Goal: Find specific page/section

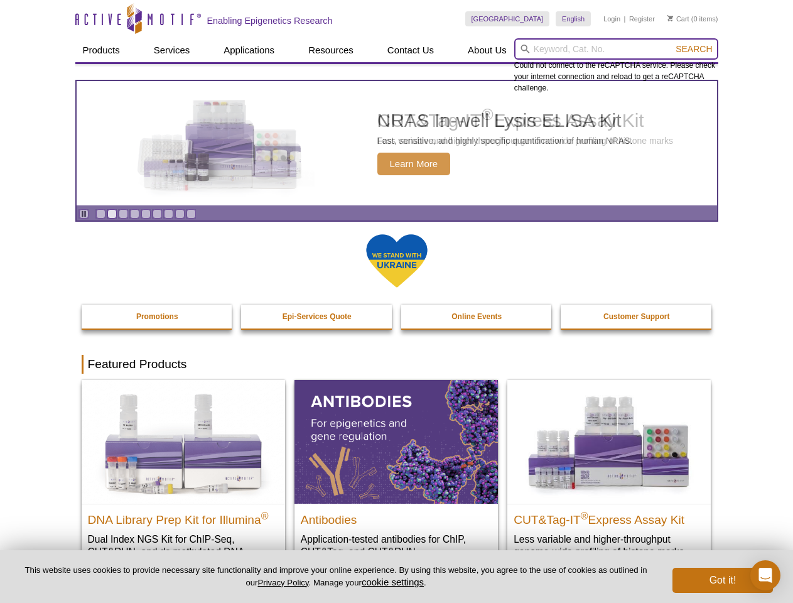
click at [616, 49] on input "search" at bounding box center [616, 48] width 204 height 21
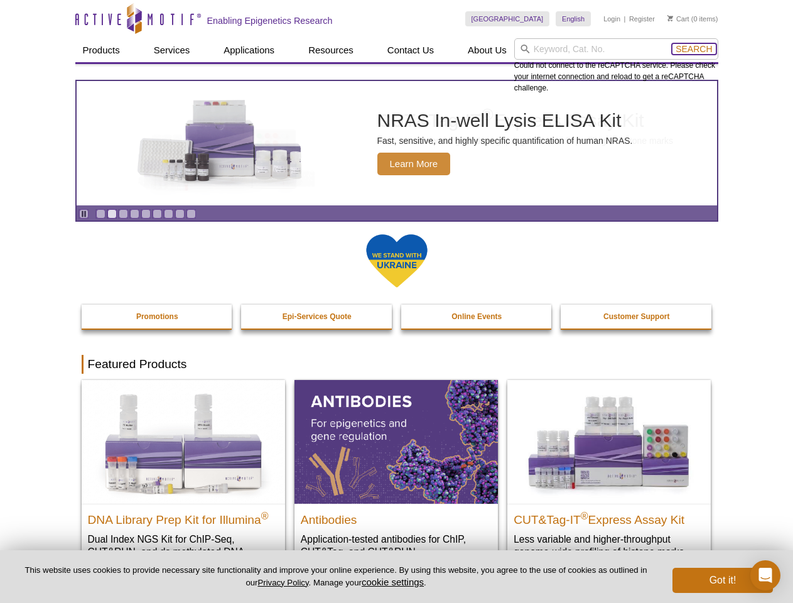
click at [694, 49] on span "Search" at bounding box center [693, 49] width 36 height 10
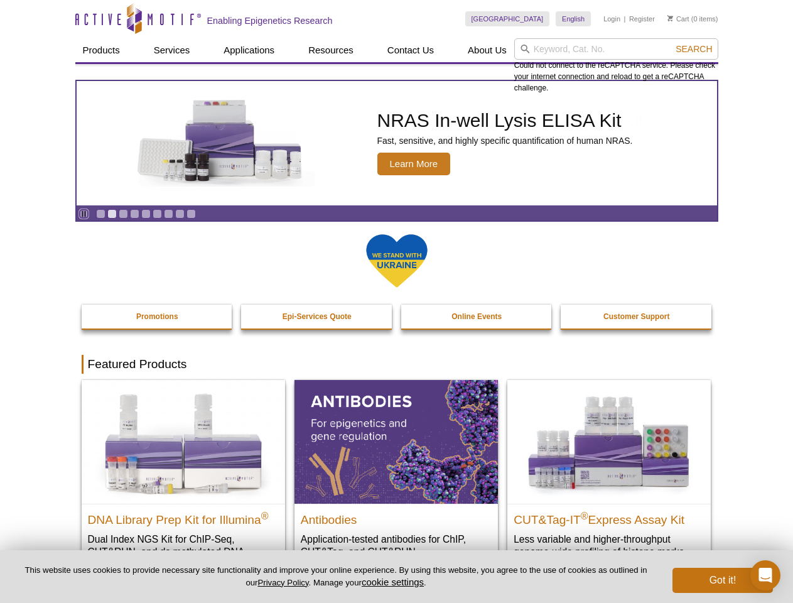
click at [83, 213] on icon "Pause" at bounding box center [84, 214] width 8 height 8
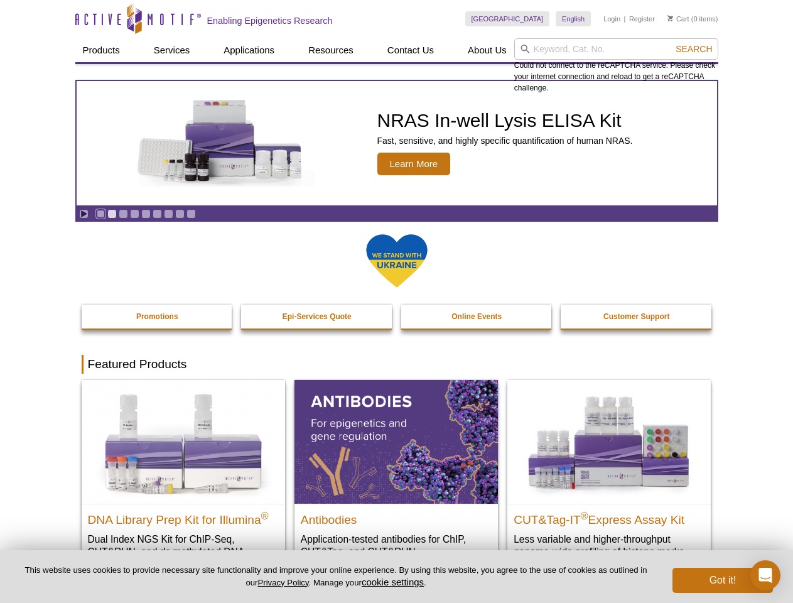
click at [100, 213] on link "Go to slide 1" at bounding box center [100, 213] width 9 height 9
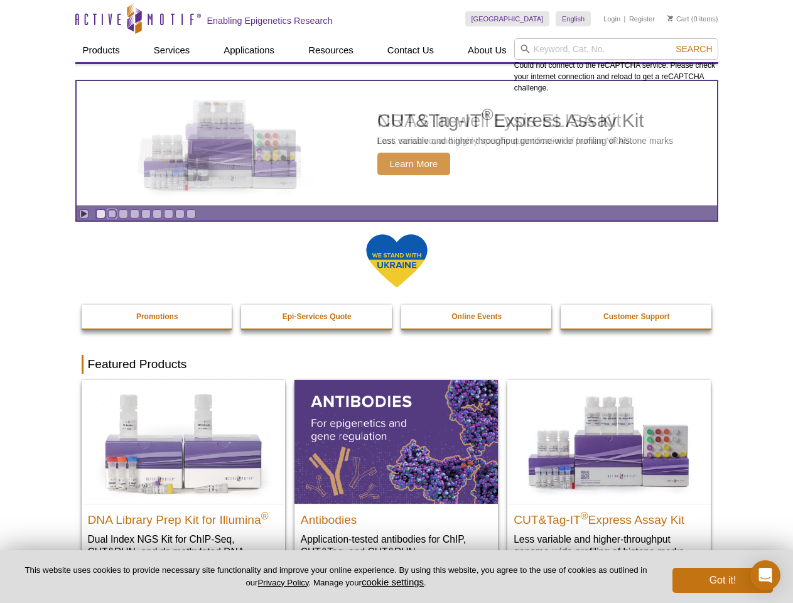
click at [112, 213] on link "Go to slide 2" at bounding box center [111, 213] width 9 height 9
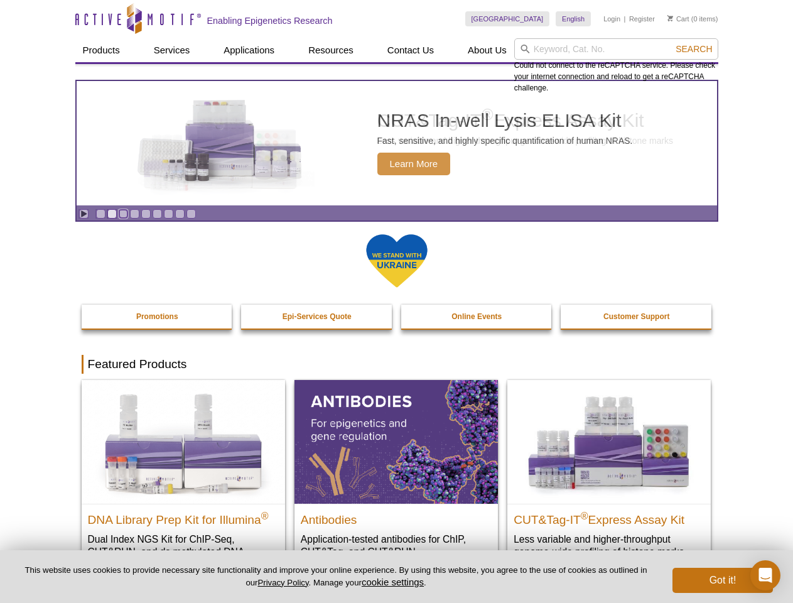
click at [123, 213] on link "Go to slide 3" at bounding box center [123, 213] width 9 height 9
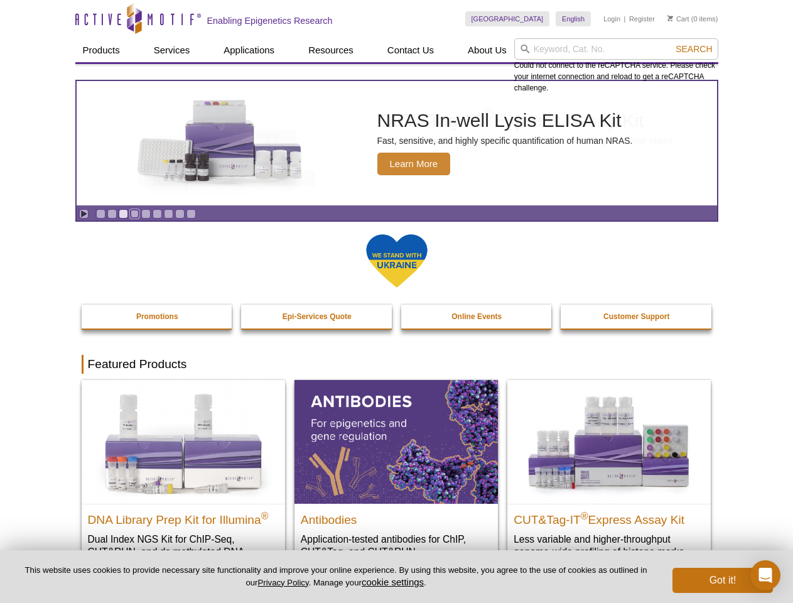
click at [134, 213] on link "Go to slide 4" at bounding box center [134, 213] width 9 height 9
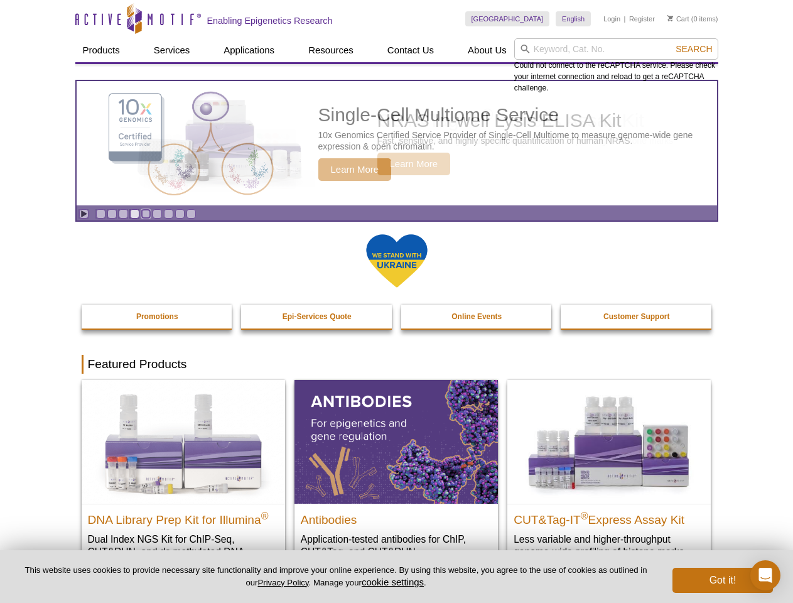
click at [146, 213] on link "Go to slide 5" at bounding box center [145, 213] width 9 height 9
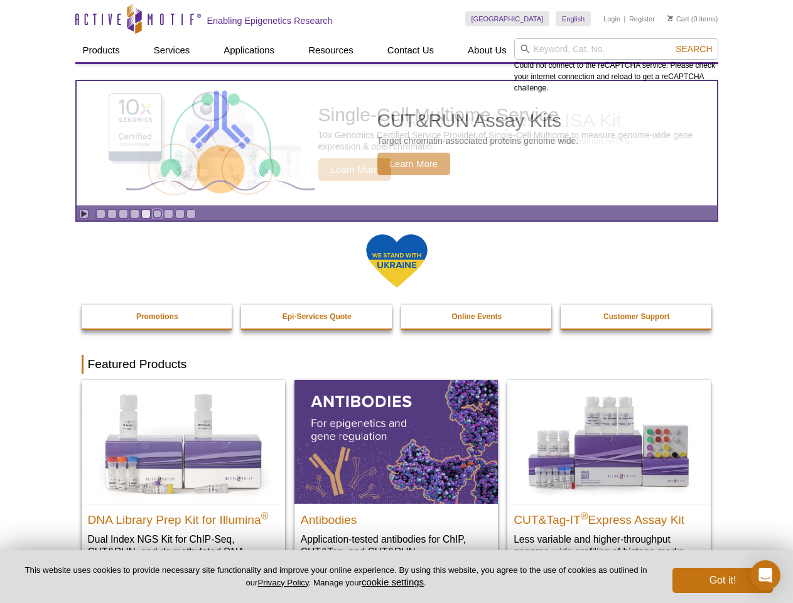
click at [157, 213] on link "Go to slide 6" at bounding box center [157, 213] width 9 height 9
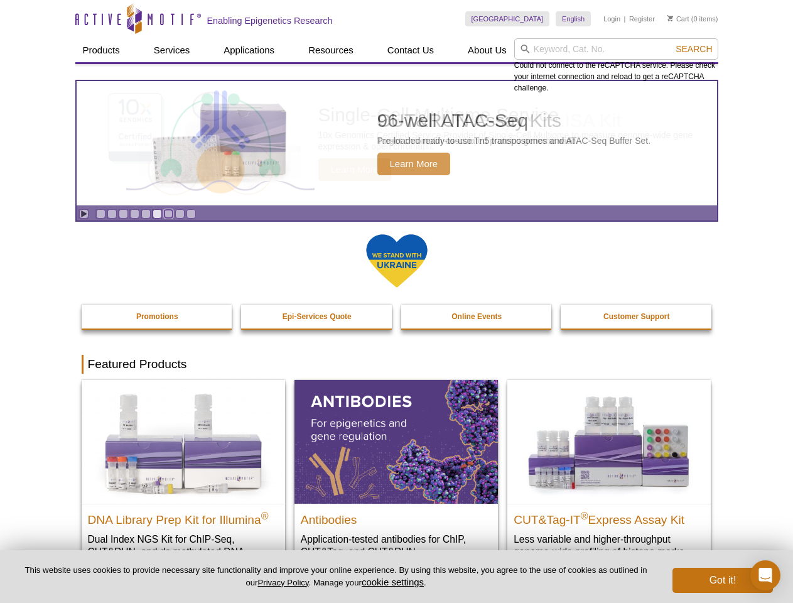
click at [168, 213] on link "Go to slide 7" at bounding box center [168, 213] width 9 height 9
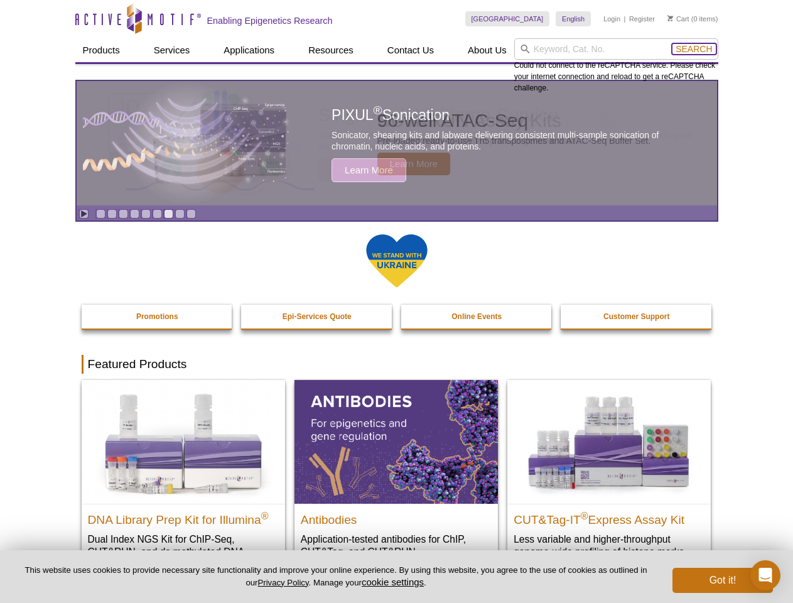
click at [694, 49] on span "Search" at bounding box center [693, 49] width 36 height 10
